Goal: Transaction & Acquisition: Obtain resource

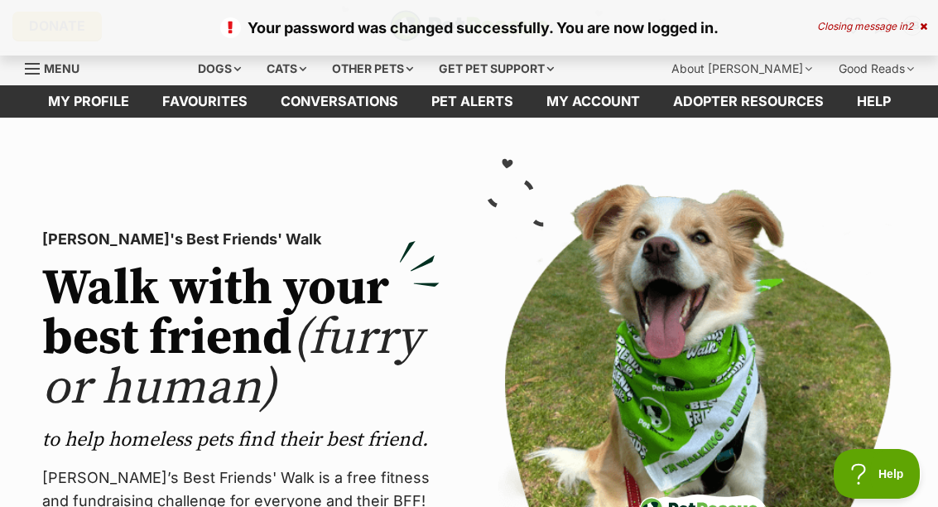
click at [531, 207] on img at bounding box center [515, 190] width 64 height 79
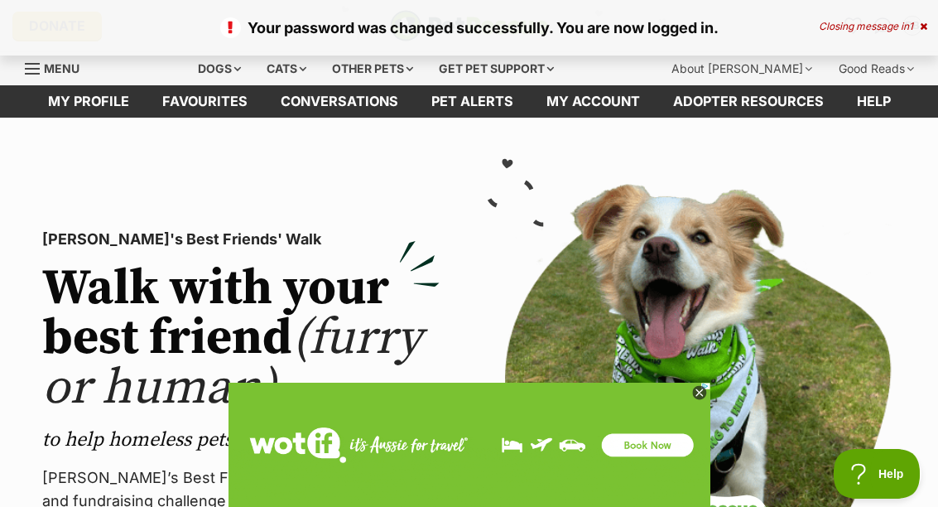
click at [786, 184] on img at bounding box center [696, 441] width 397 height 515
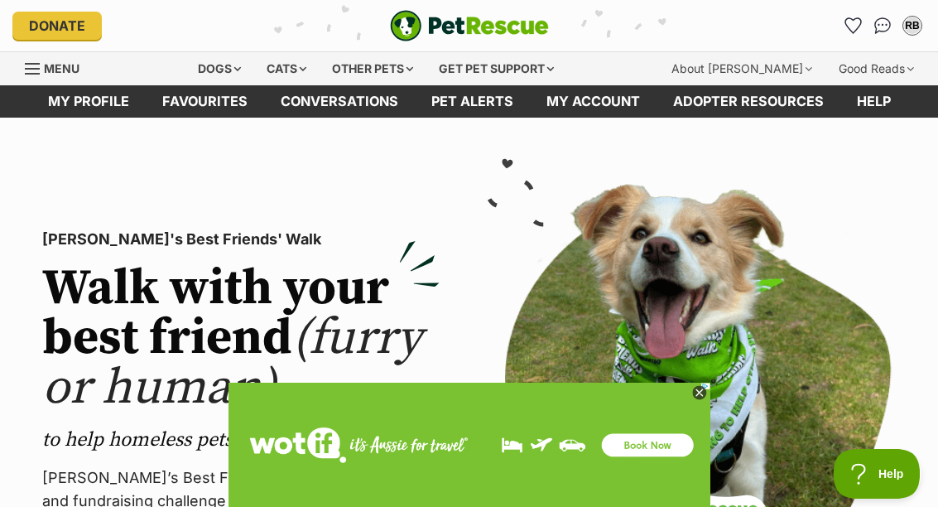
click at [879, 163] on section "PetRescue's Best Friends' Walk Walk with your best friend (furry or human) to h…" at bounding box center [469, 441] width 938 height 647
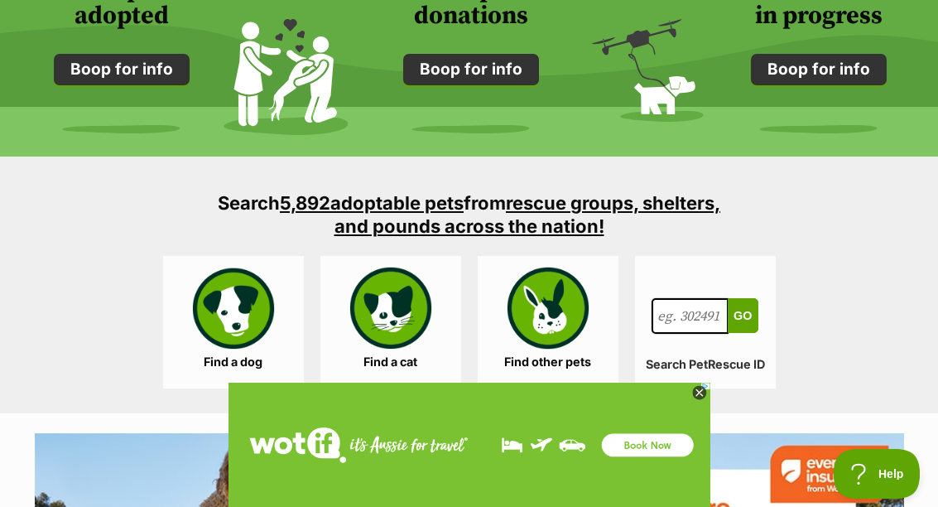
scroll to position [1440, 0]
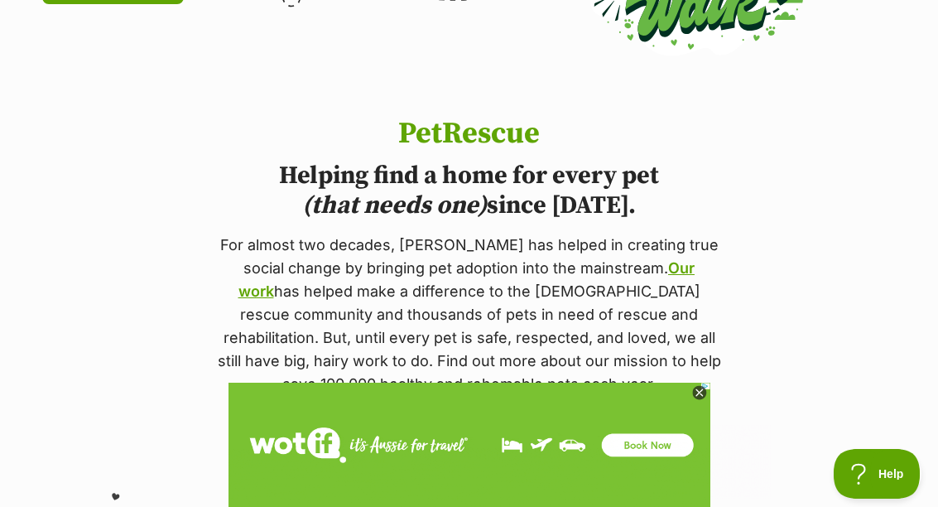
scroll to position [646, 0]
click at [937, 396] on img at bounding box center [629, 485] width 803 height 207
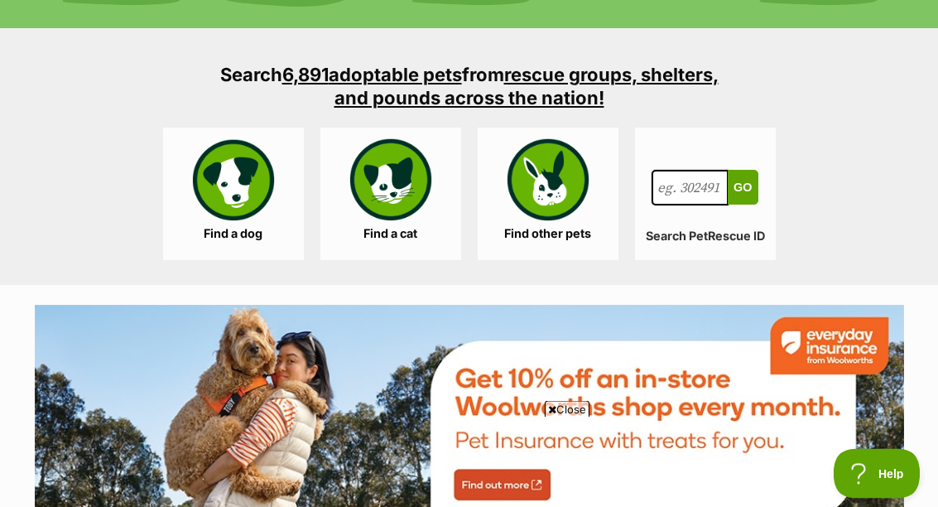
scroll to position [1594, 0]
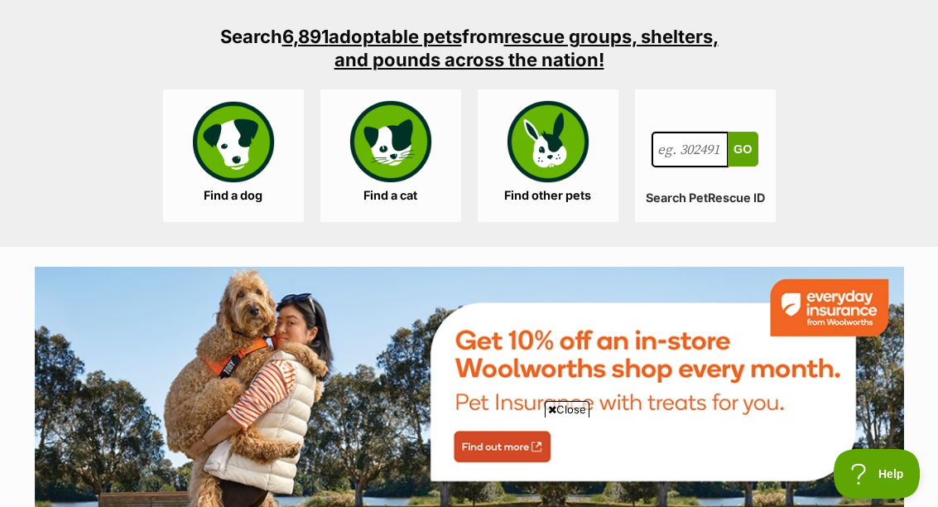
click at [244, 177] on link "Find a dog" at bounding box center [233, 155] width 141 height 132
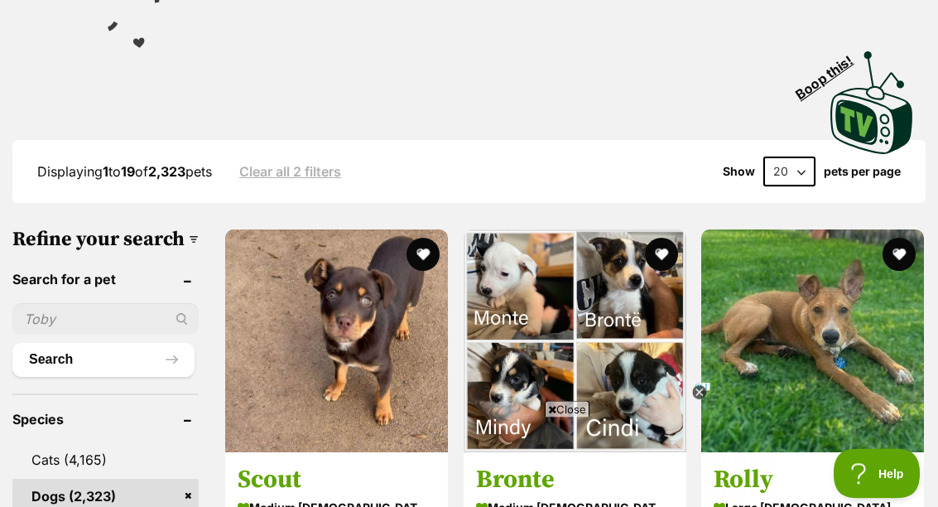
scroll to position [351, 0]
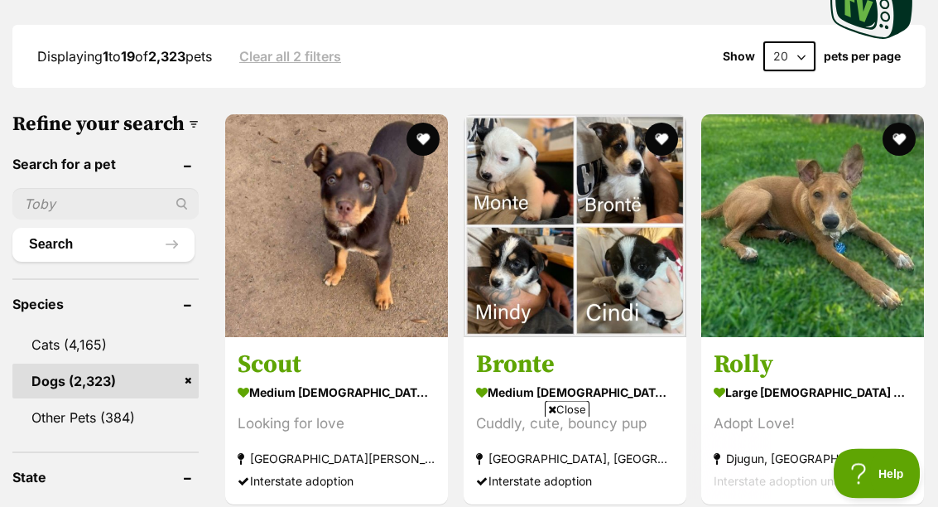
scroll to position [476, 0]
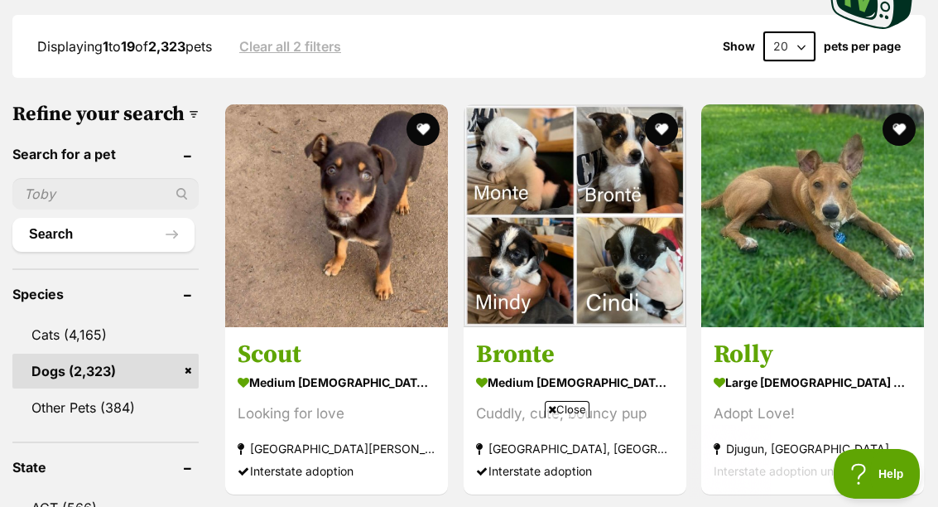
click at [329, 286] on img at bounding box center [336, 215] width 223 height 223
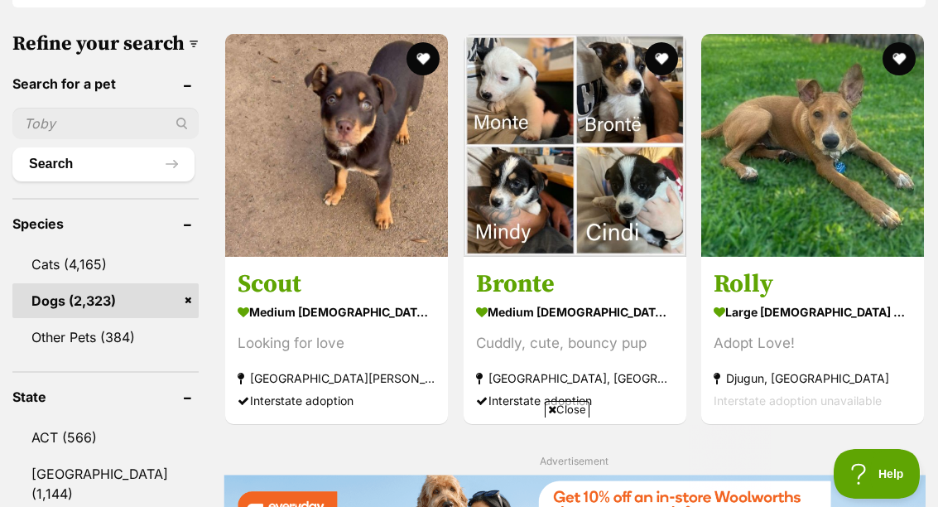
scroll to position [0, 0]
click at [607, 233] on img at bounding box center [575, 145] width 223 height 223
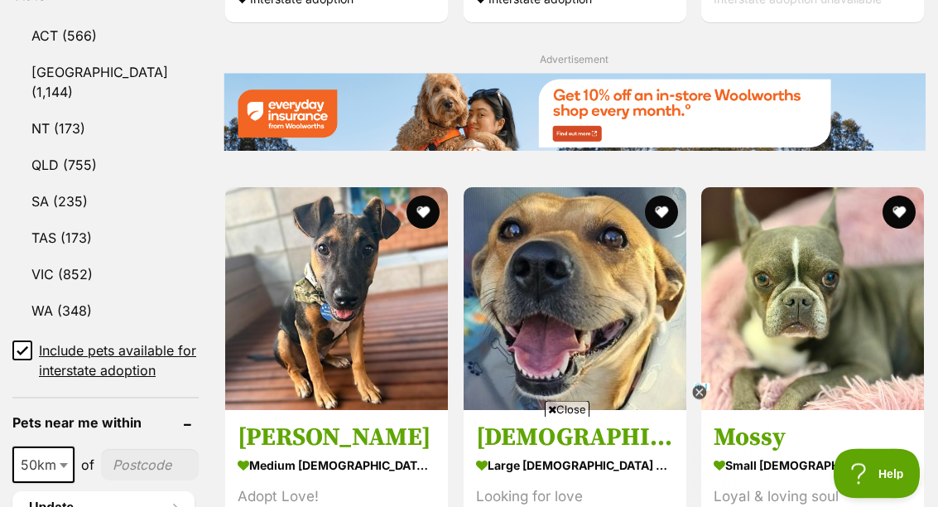
scroll to position [951, 0]
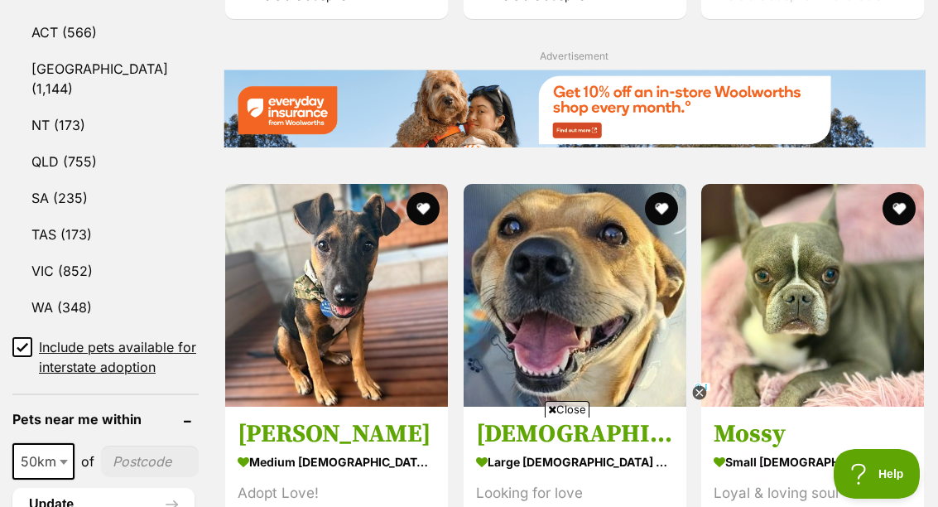
click at [713, 449] on h3 "Mossy" at bounding box center [812, 433] width 198 height 31
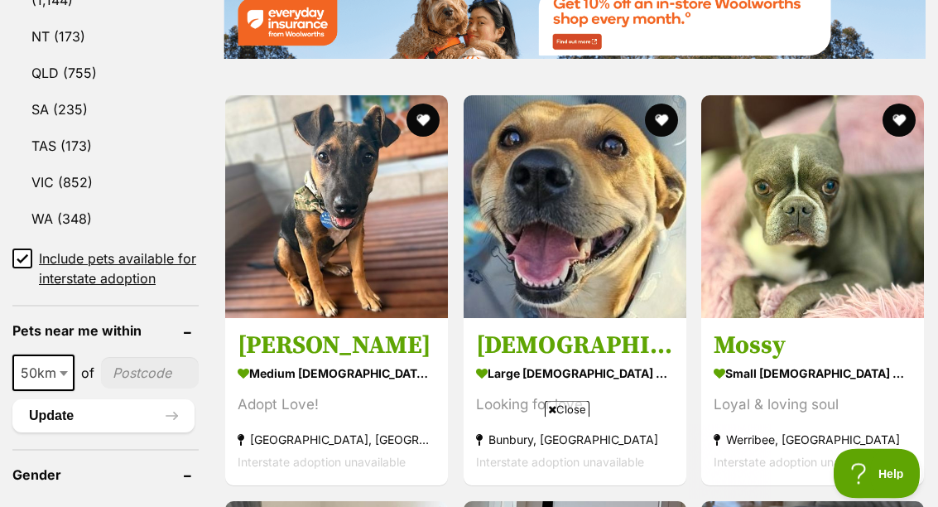
scroll to position [1041, 0]
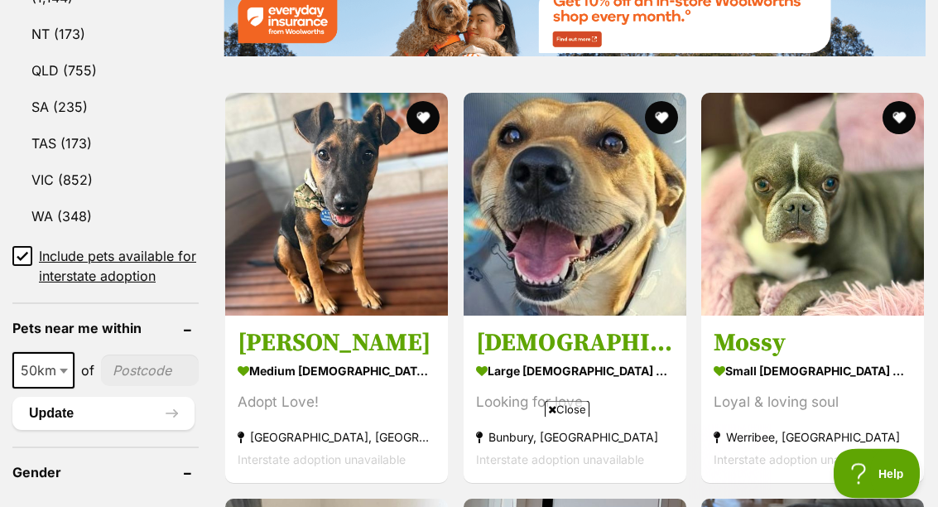
click at [356, 300] on img at bounding box center [336, 205] width 223 height 223
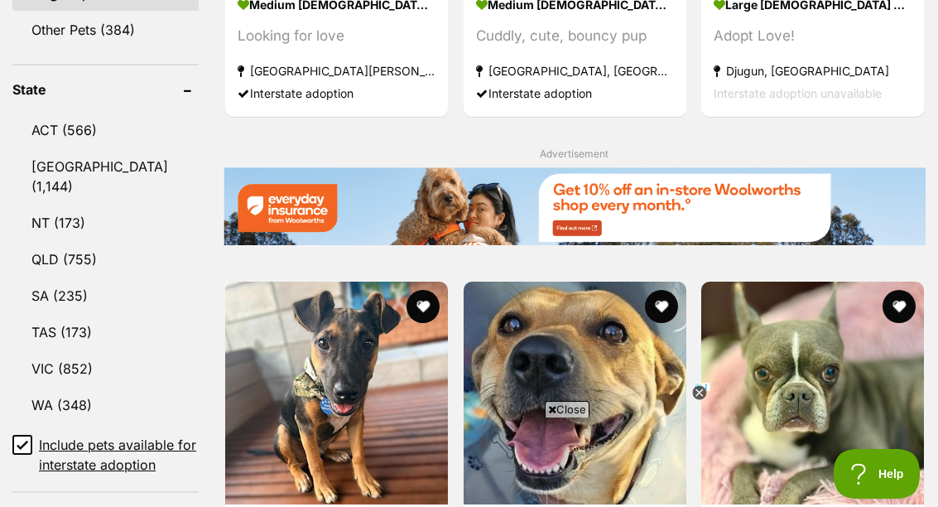
scroll to position [841, 0]
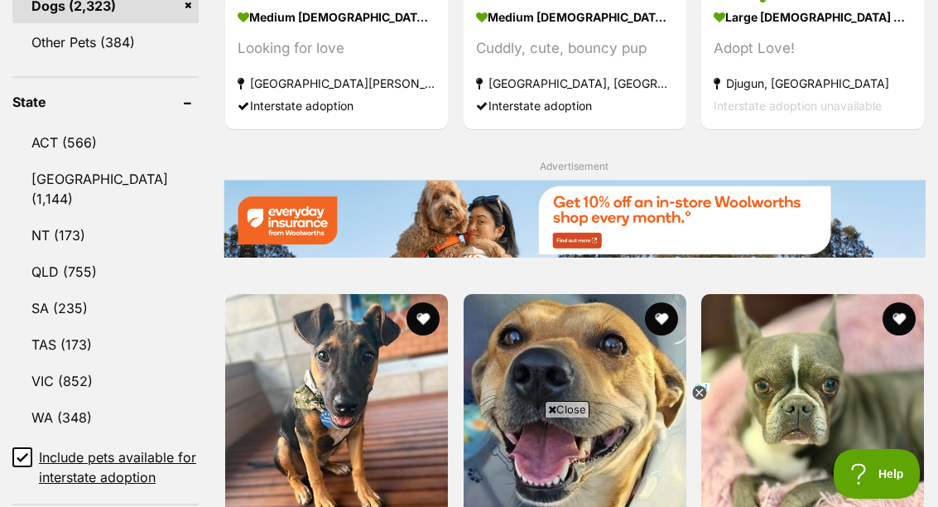
click at [82, 398] on link "VIC (852)" at bounding box center [105, 380] width 186 height 35
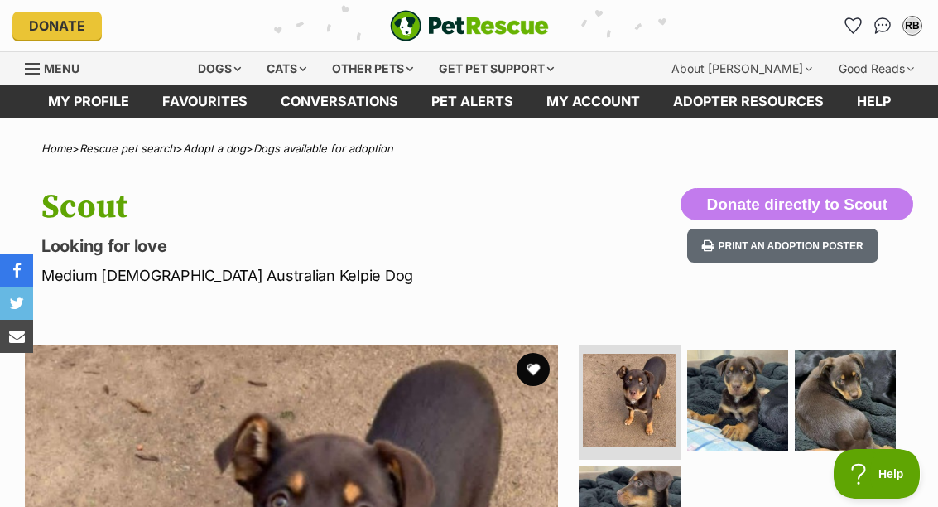
click at [542, 375] on button "favourite" at bounding box center [532, 369] width 33 height 33
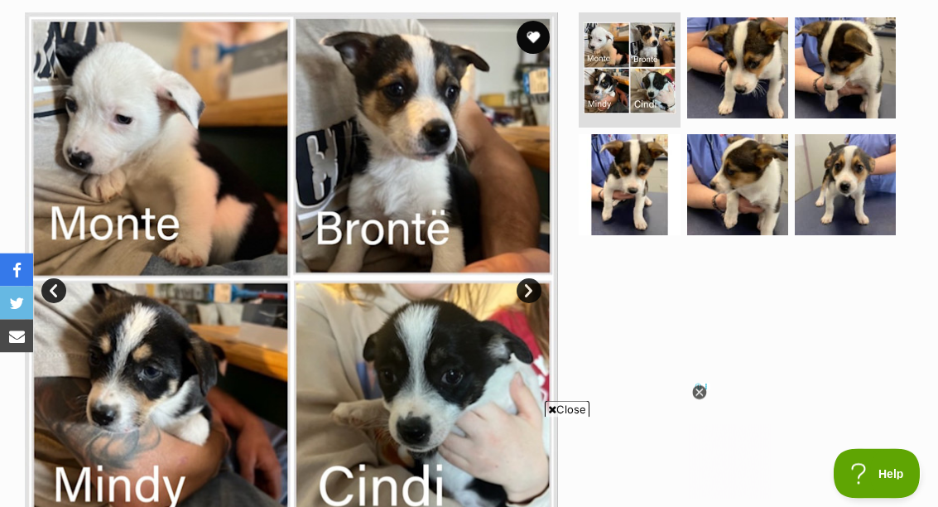
scroll to position [351, 0]
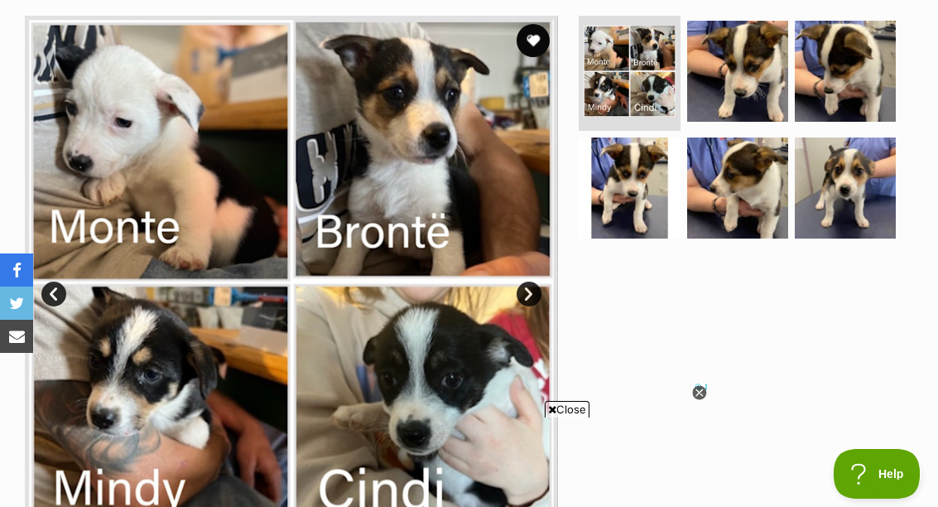
click at [429, 214] on img at bounding box center [291, 282] width 533 height 533
click at [853, 202] on img at bounding box center [845, 187] width 101 height 101
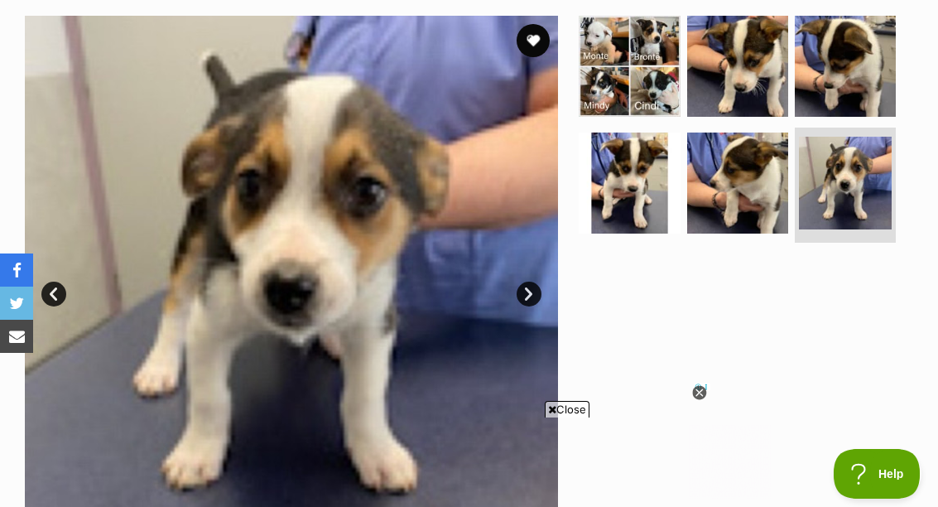
click at [539, 298] on link "Next" at bounding box center [528, 293] width 25 height 25
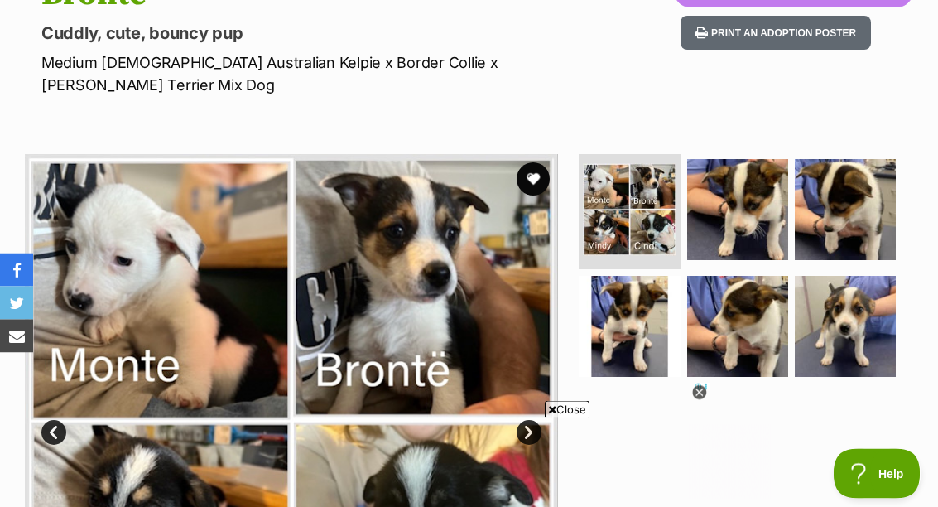
scroll to position [0, 0]
click at [533, 183] on button "favourite" at bounding box center [532, 178] width 33 height 33
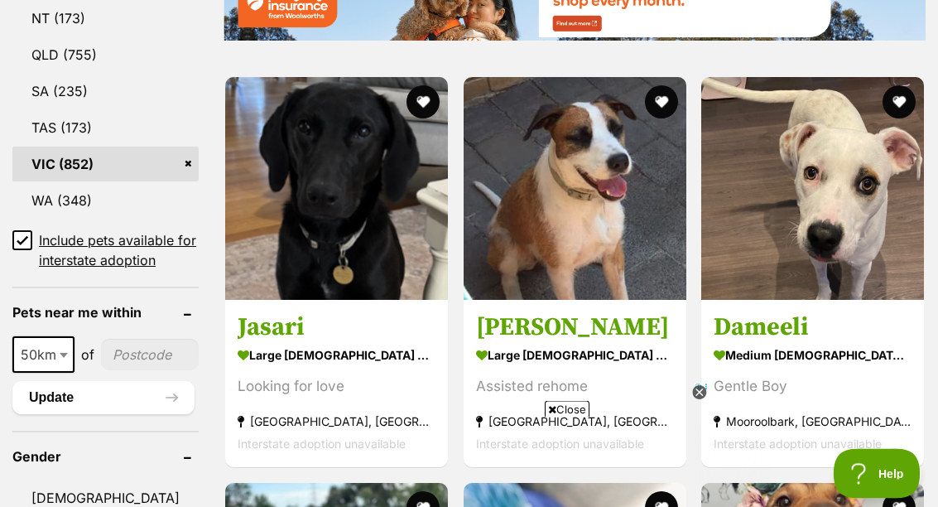
scroll to position [1058, 0]
click at [16, 239] on input "Include pets available for interstate adoption" at bounding box center [22, 240] width 20 height 20
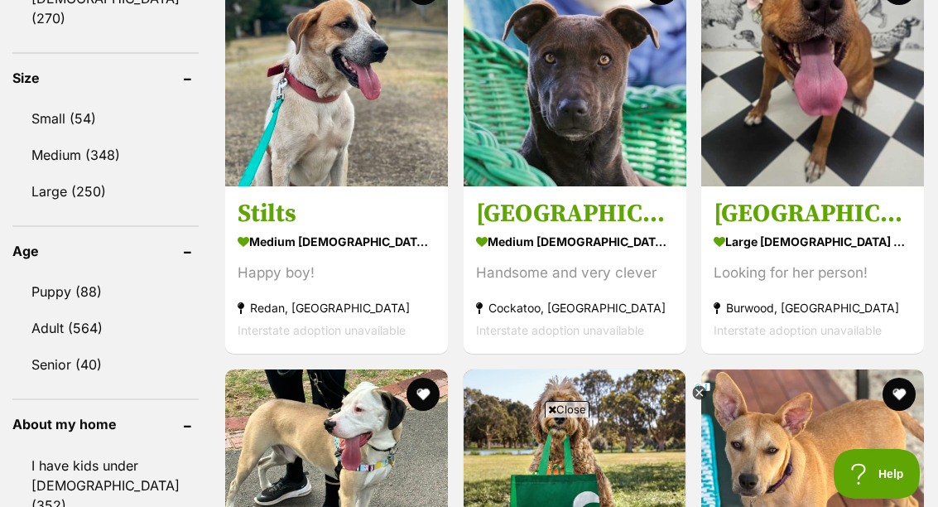
scroll to position [1539, 0]
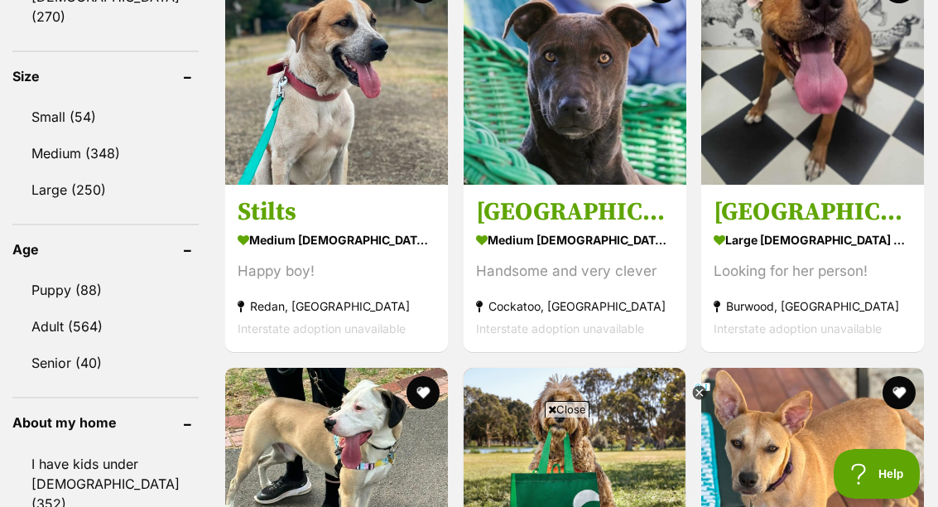
click at [84, 372] on link "Senior (40)" at bounding box center [105, 362] width 186 height 35
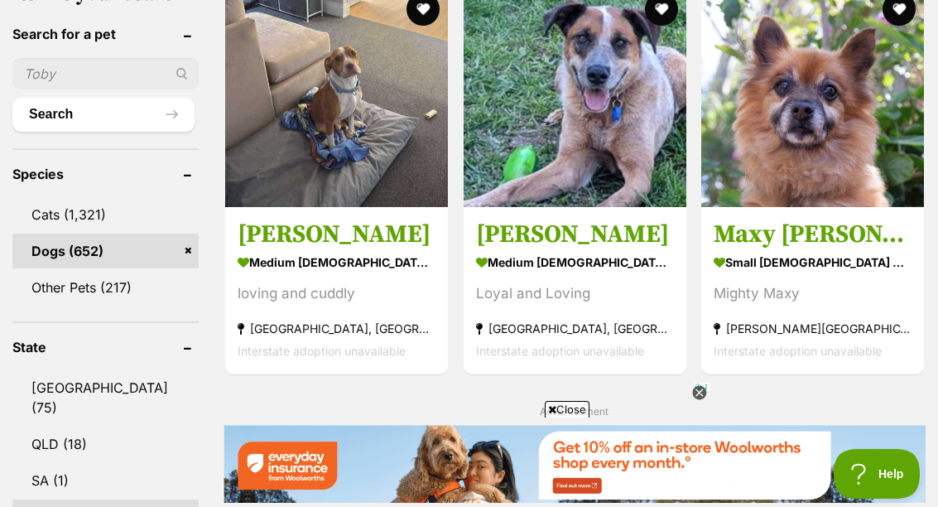
click at [569, 289] on section "medium male Dog Loyal and Loving Oak Park, VIC Interstate adoption unavailable" at bounding box center [575, 307] width 198 height 112
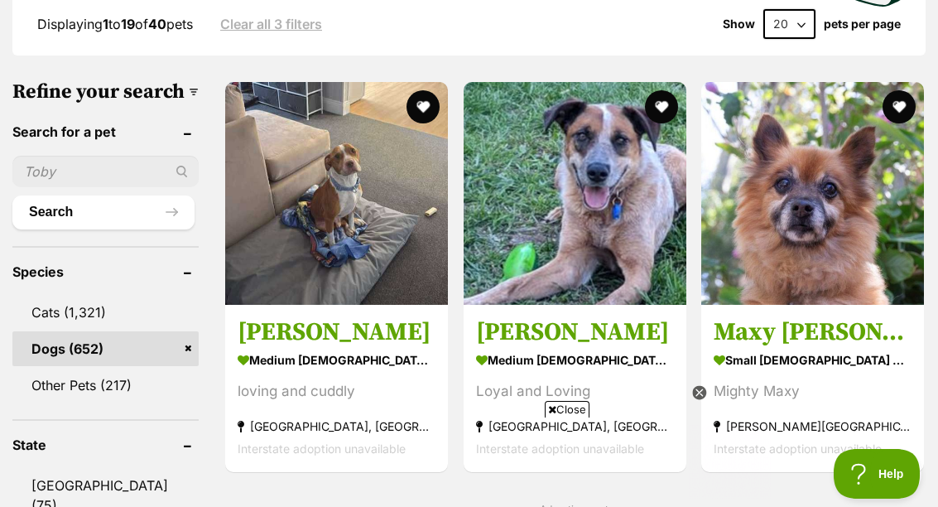
click at [660, 106] on button "favourite" at bounding box center [660, 106] width 33 height 33
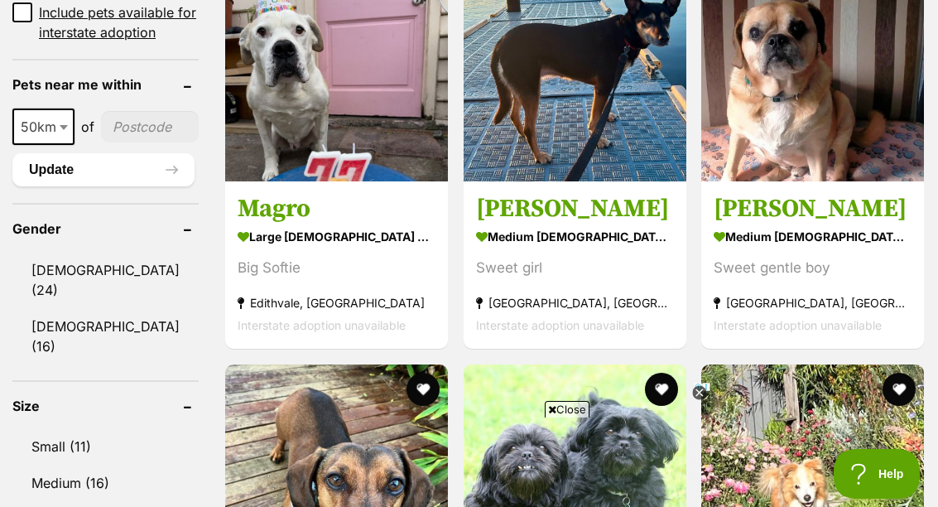
scroll to position [1158, 0]
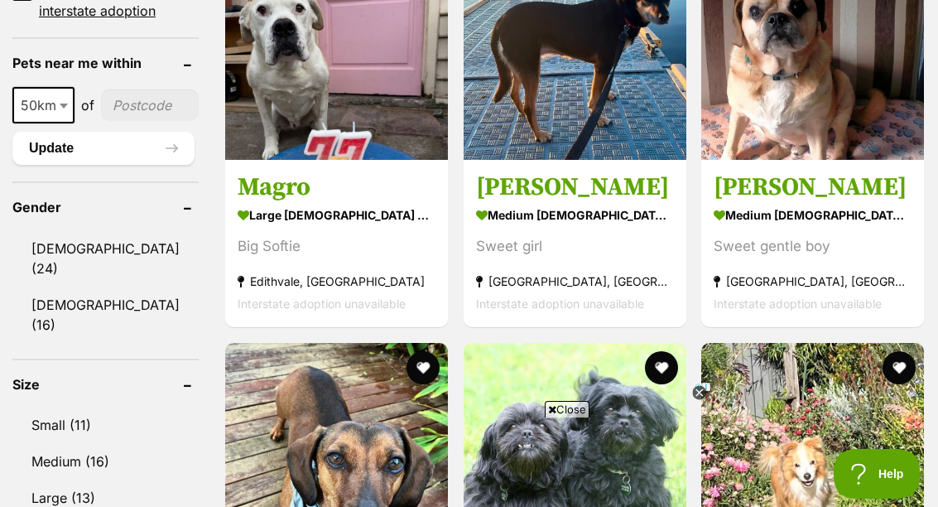
click at [594, 155] on img at bounding box center [575, 48] width 223 height 223
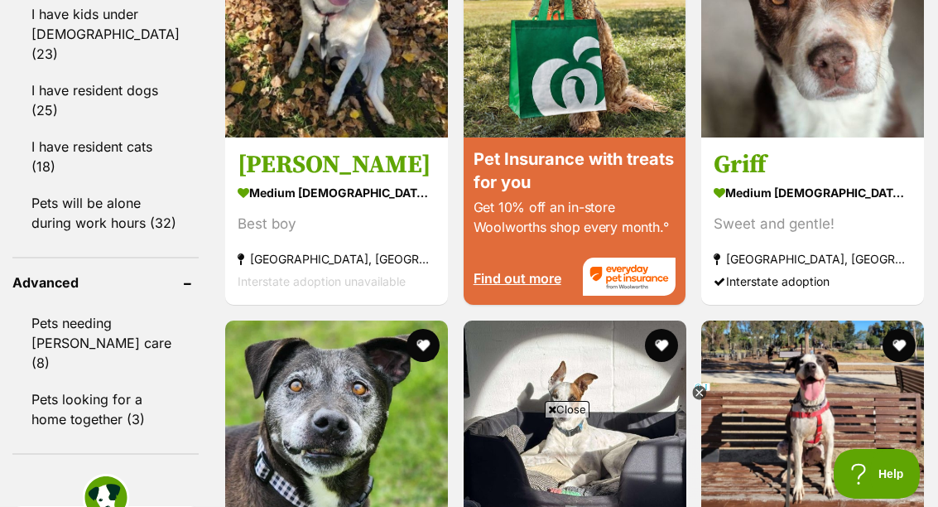
scroll to position [2005, 0]
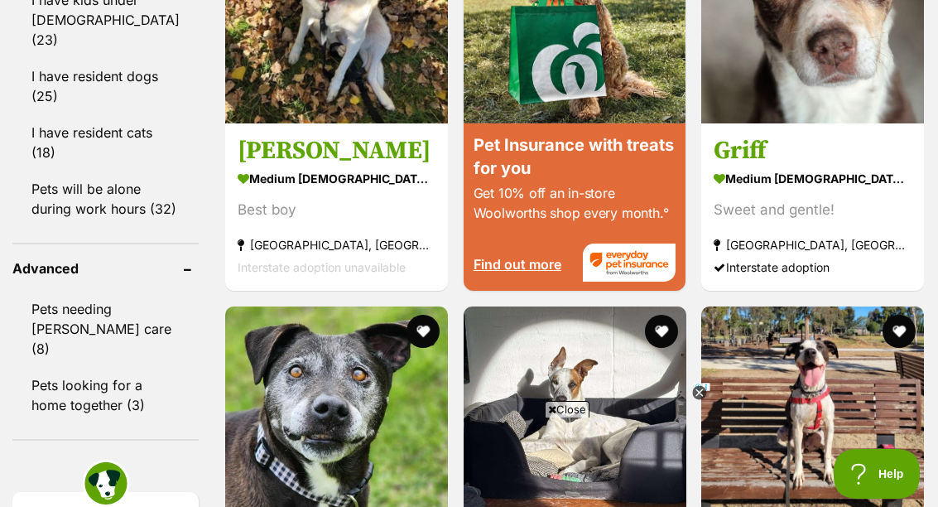
click at [858, 123] on img at bounding box center [812, 12] width 223 height 223
click at [874, 123] on img at bounding box center [812, 12] width 223 height 223
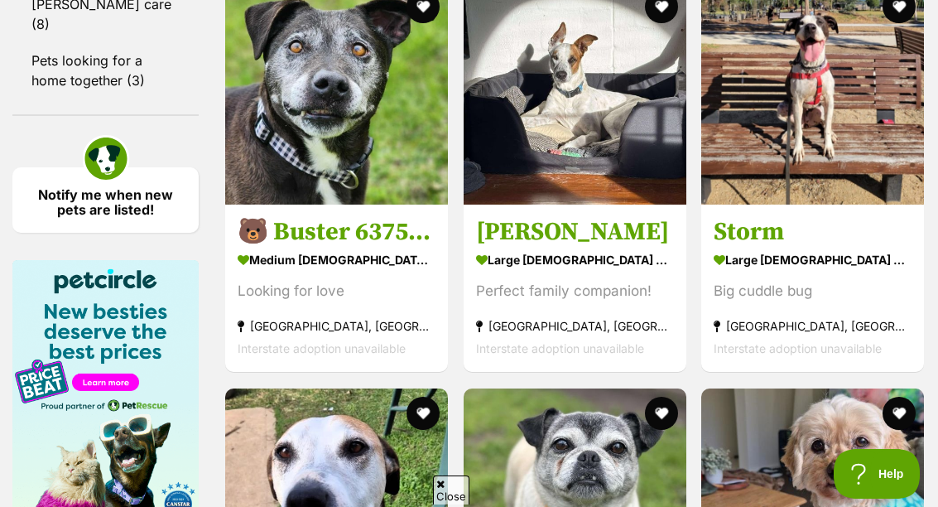
scroll to position [0, 0]
click at [581, 204] on img at bounding box center [575, 93] width 223 height 223
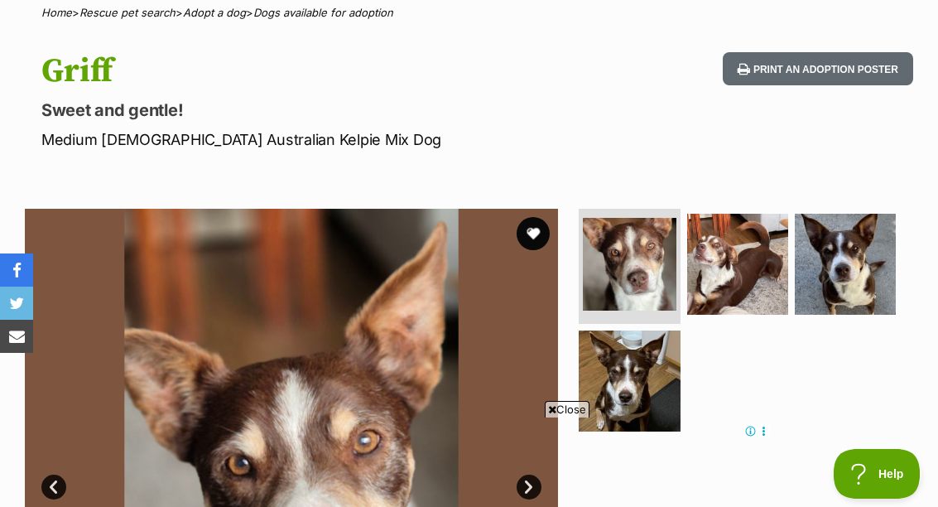
scroll to position [216, 0]
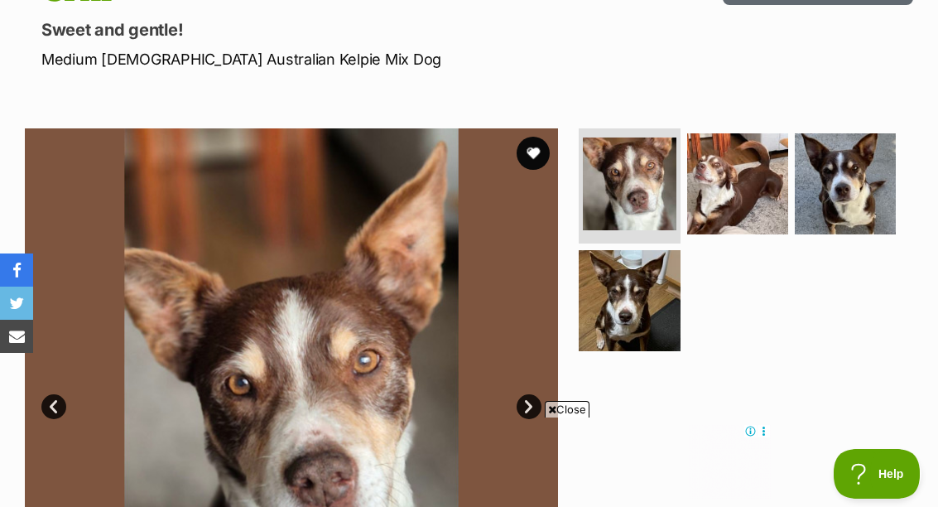
click at [739, 195] on img at bounding box center [737, 183] width 101 height 101
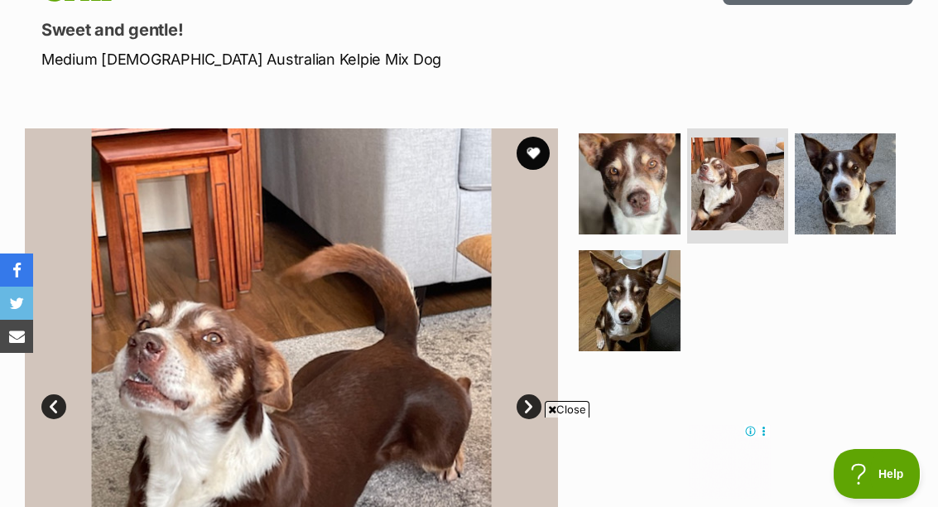
click at [867, 185] on img at bounding box center [845, 183] width 101 height 101
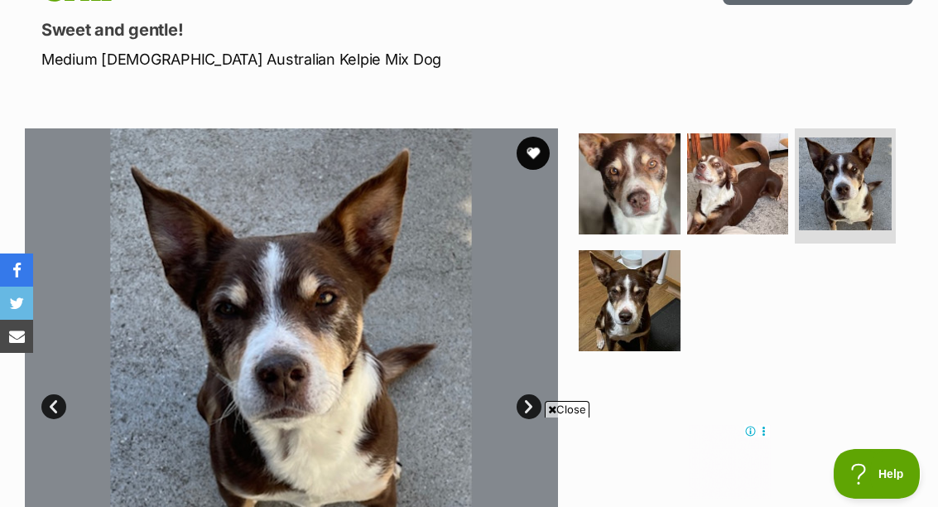
scroll to position [0, 0]
click at [622, 323] on img at bounding box center [629, 300] width 101 height 101
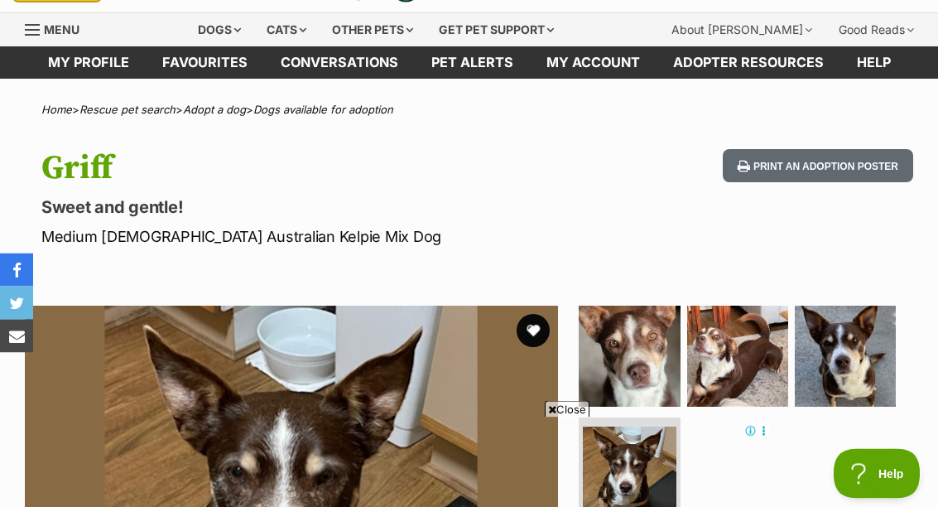
scroll to position [42, 0]
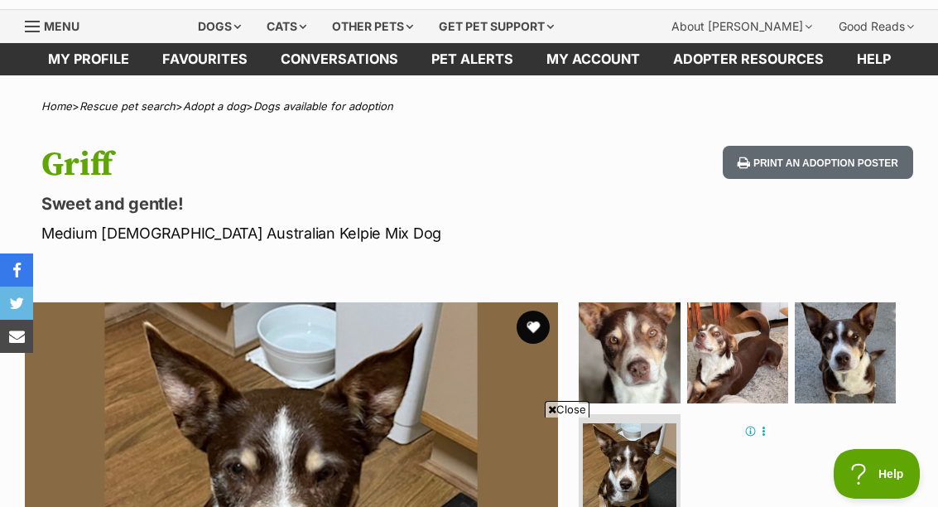
click at [545, 329] on button "favourite" at bounding box center [532, 326] width 33 height 33
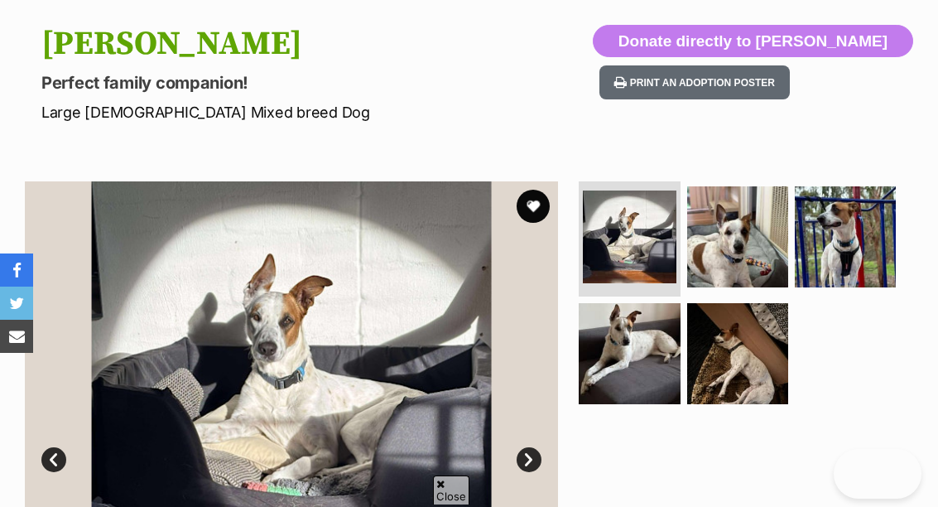
click at [746, 373] on img at bounding box center [737, 353] width 101 height 101
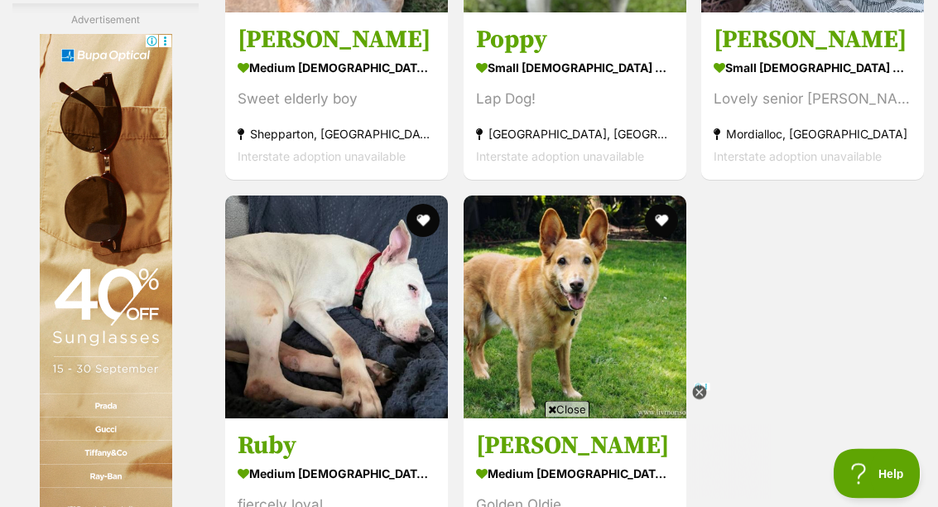
scroll to position [2928, 0]
click at [592, 430] on h3 "[PERSON_NAME]" at bounding box center [575, 445] width 198 height 31
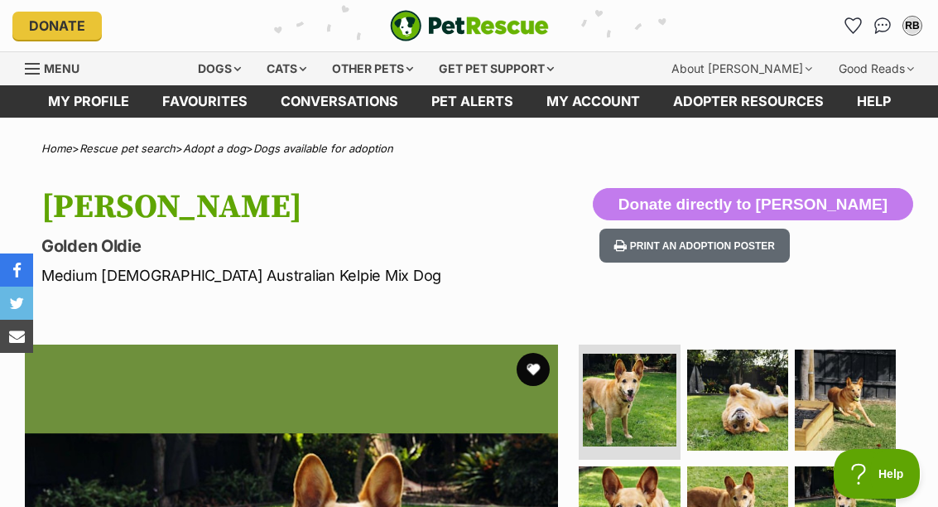
click at [537, 379] on button "favourite" at bounding box center [532, 369] width 33 height 33
